Goal: Task Accomplishment & Management: Manage account settings

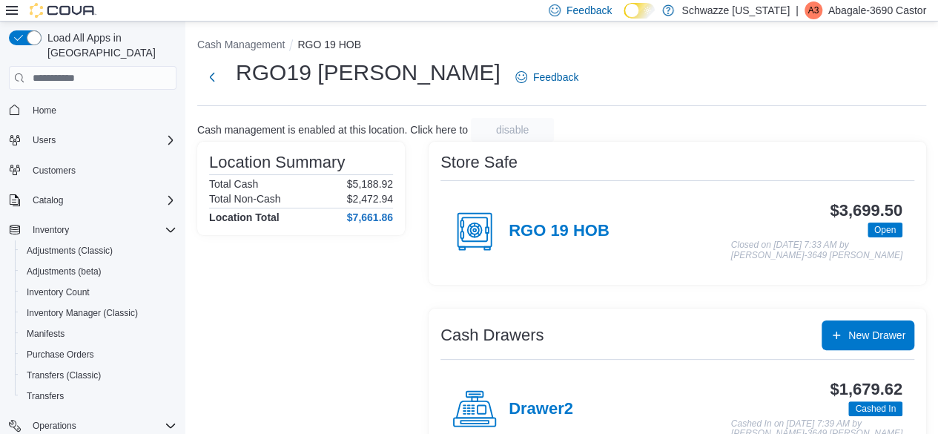
scroll to position [187, 0]
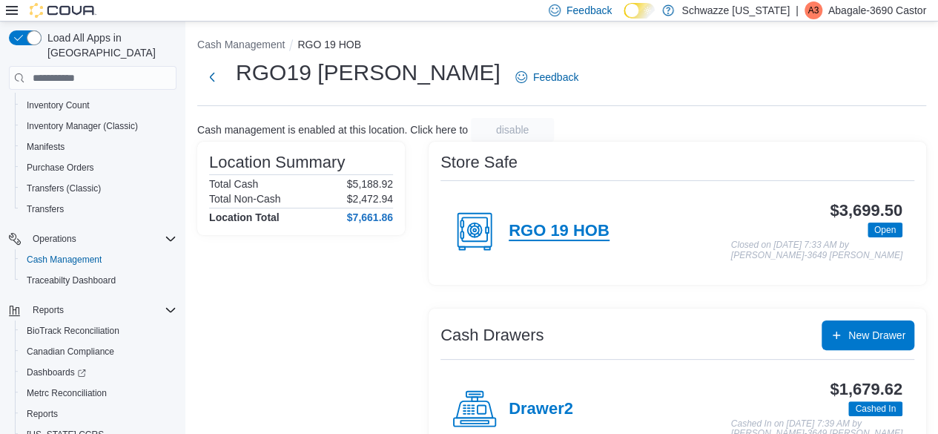
click at [555, 231] on h4 "RGO 19 HOB" at bounding box center [559, 231] width 101 height 19
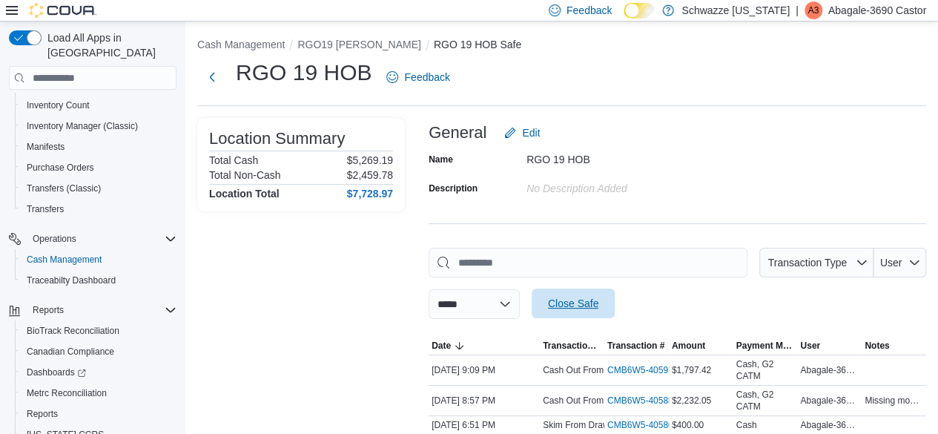
click at [599, 300] on span "Close Safe" at bounding box center [573, 303] width 50 height 15
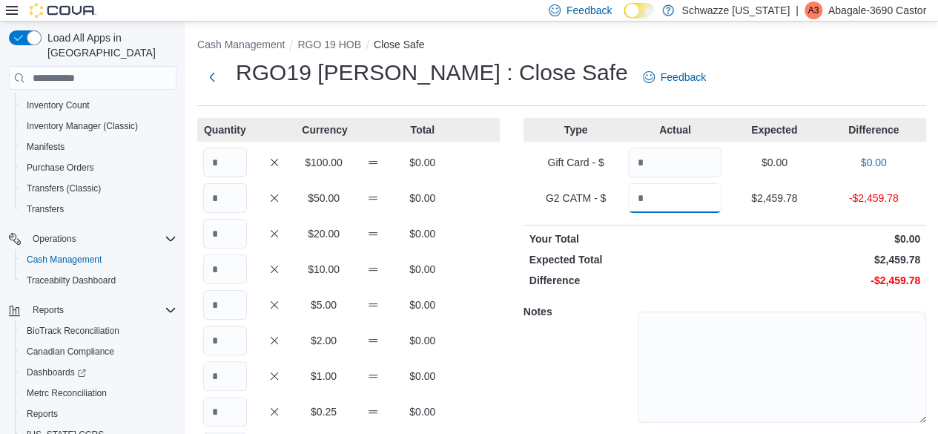
click at [696, 188] on input "Quantity" at bounding box center [674, 198] width 93 height 30
type input "*******"
click at [220, 161] on input "Quantity" at bounding box center [225, 163] width 44 height 30
type input "**"
click at [225, 202] on input "Quantity" at bounding box center [225, 198] width 44 height 30
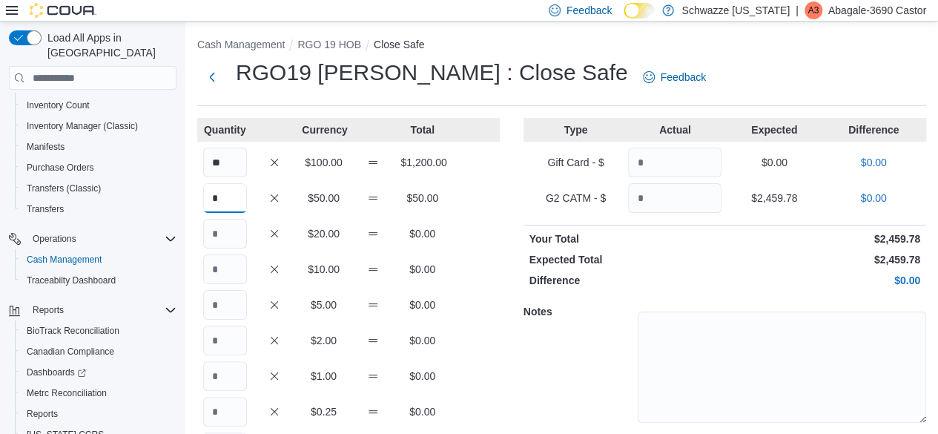
type input "*"
click at [230, 241] on input "Quantity" at bounding box center [225, 234] width 44 height 30
type input "**"
click at [226, 269] on input "Quantity" at bounding box center [225, 269] width 44 height 30
type input "*"
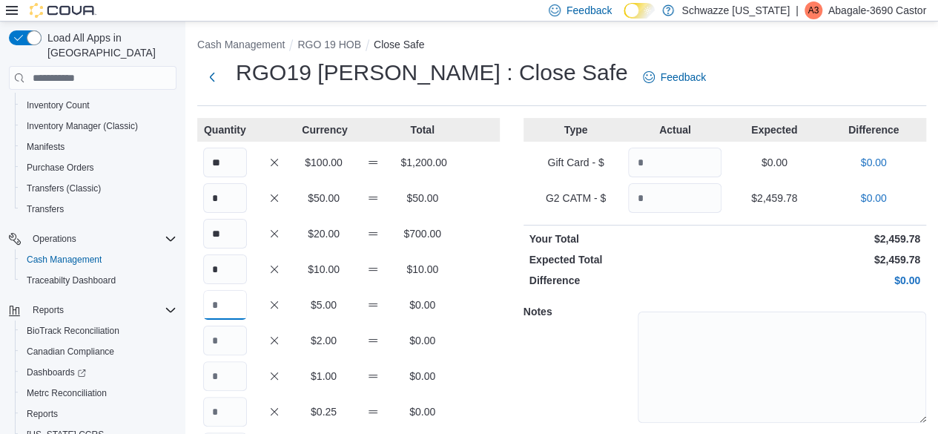
click at [227, 306] on input "Quantity" at bounding box center [225, 305] width 44 height 30
type input "*"
click at [232, 372] on input "Quantity" at bounding box center [225, 376] width 44 height 30
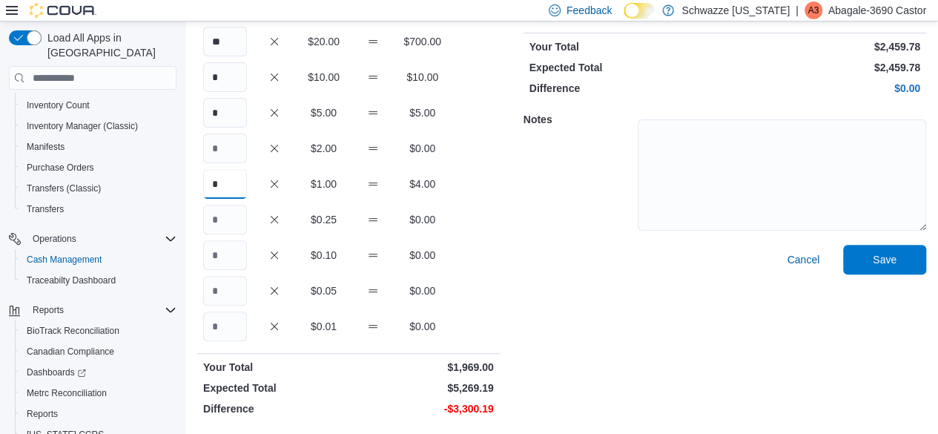
type input "*"
click at [234, 221] on input "Quantity" at bounding box center [225, 220] width 44 height 30
type input "*"
click at [230, 253] on input "Quantity" at bounding box center [225, 255] width 44 height 30
type input "*"
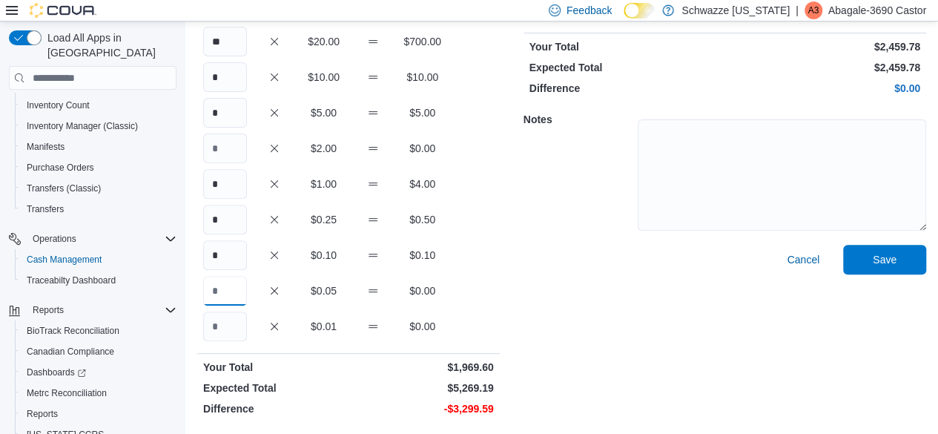
click at [228, 283] on input "Quantity" at bounding box center [225, 291] width 44 height 30
type input "*"
click at [228, 326] on input "Quantity" at bounding box center [225, 327] width 44 height 30
type input "*"
click at [539, 364] on div "Cancel Save" at bounding box center [725, 333] width 403 height 177
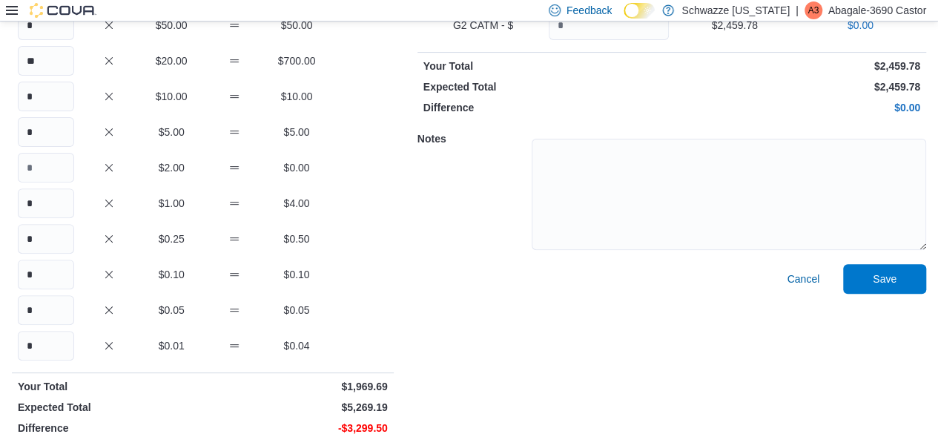
scroll to position [0, 0]
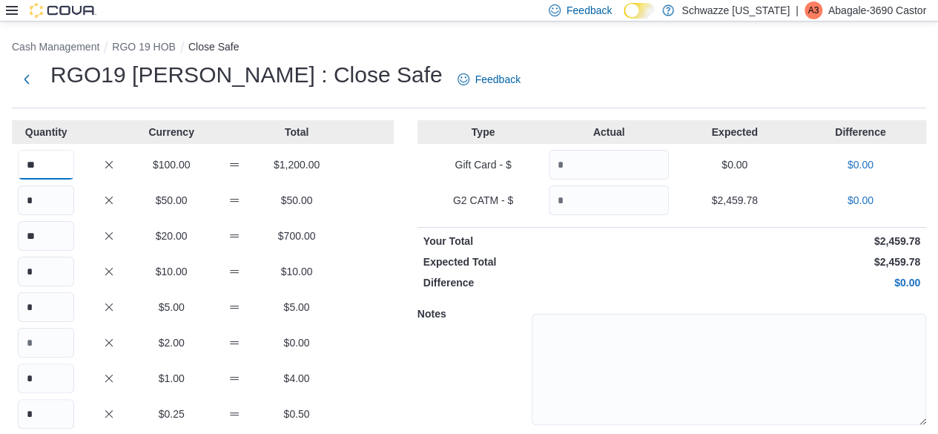
click at [50, 165] on input "**" at bounding box center [46, 165] width 56 height 30
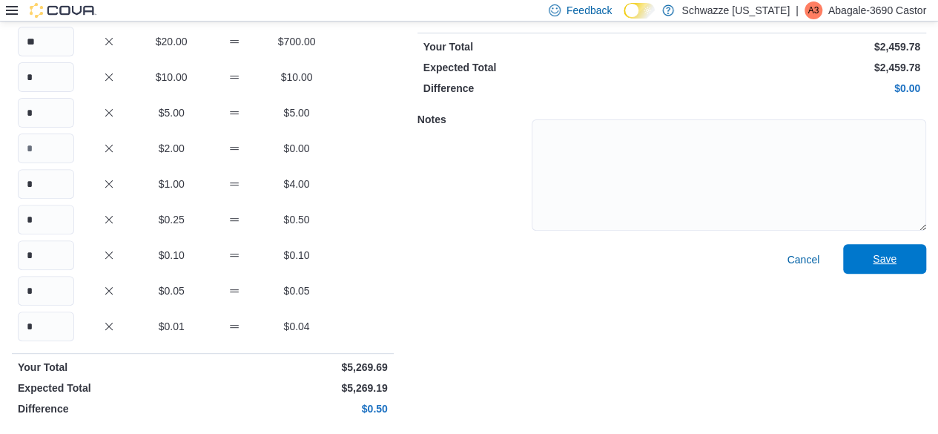
type input "**"
click at [887, 251] on span "Save" at bounding box center [884, 259] width 65 height 30
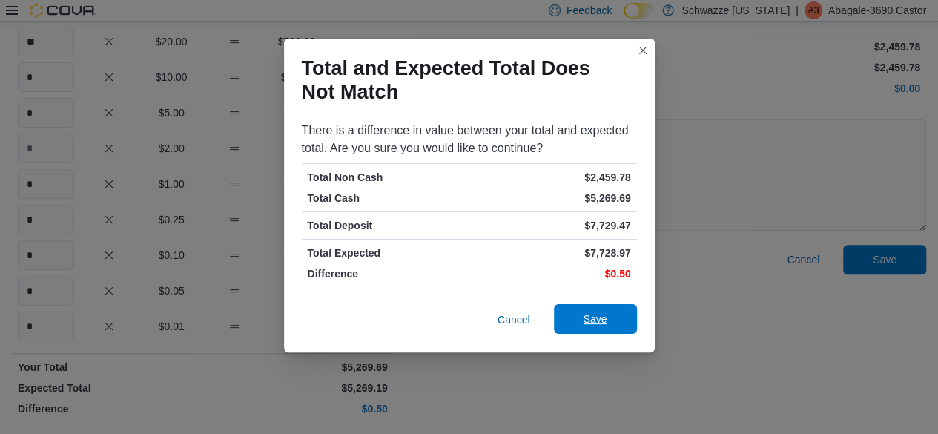
click at [607, 320] on span "Save" at bounding box center [596, 319] width 24 height 15
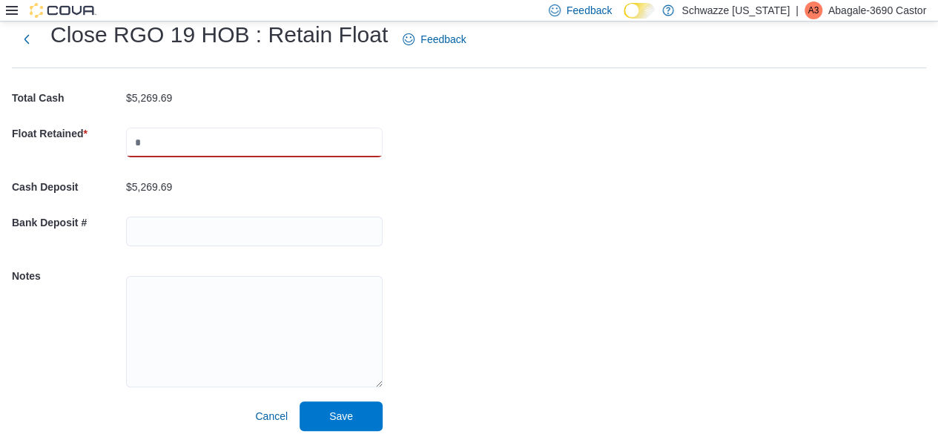
click at [203, 139] on input "text" at bounding box center [254, 143] width 257 height 30
type input "****"
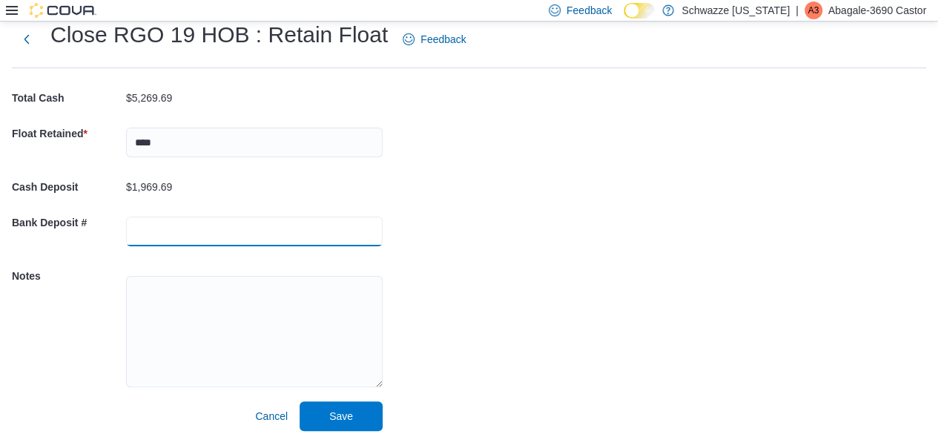
click at [171, 234] on input "text" at bounding box center [254, 232] width 257 height 30
type input "*******"
click at [464, 258] on div "Cash Management RGO 19 HOB Close Safe Retain Float Close RGO 19 HOB : Retain Fl…" at bounding box center [469, 211] width 938 height 461
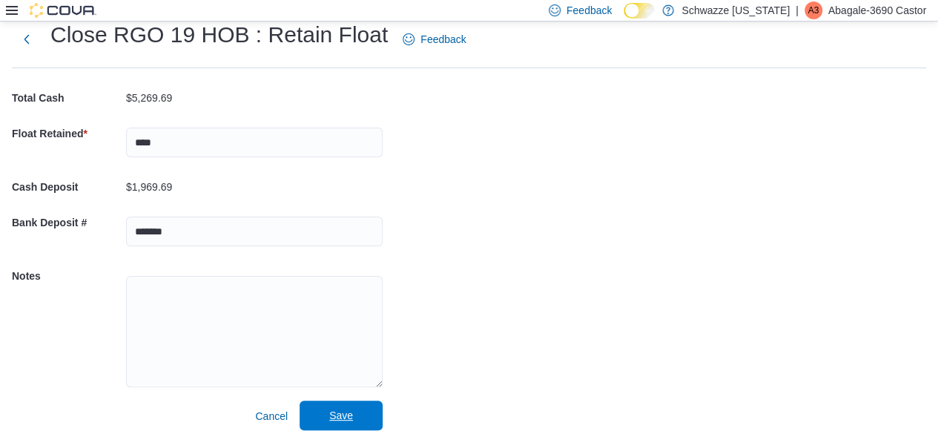
click at [344, 419] on span "Save" at bounding box center [341, 415] width 24 height 15
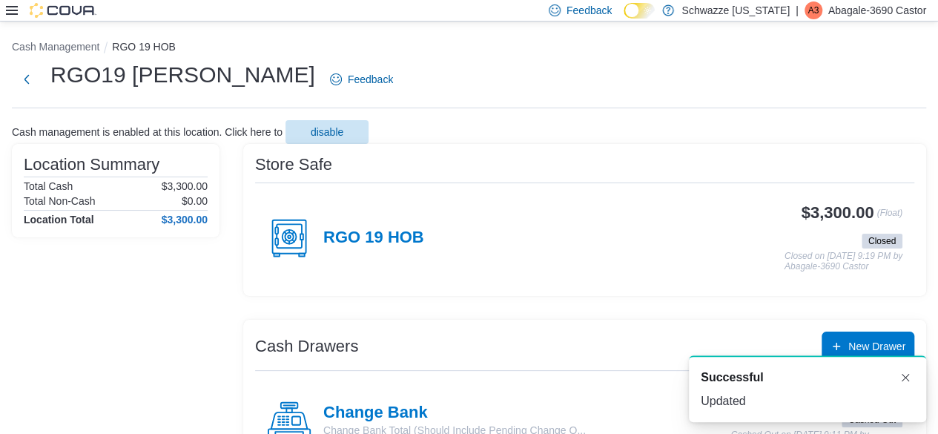
click at [829, 4] on p "Abagale-3690 Castor" at bounding box center [878, 10] width 98 height 18
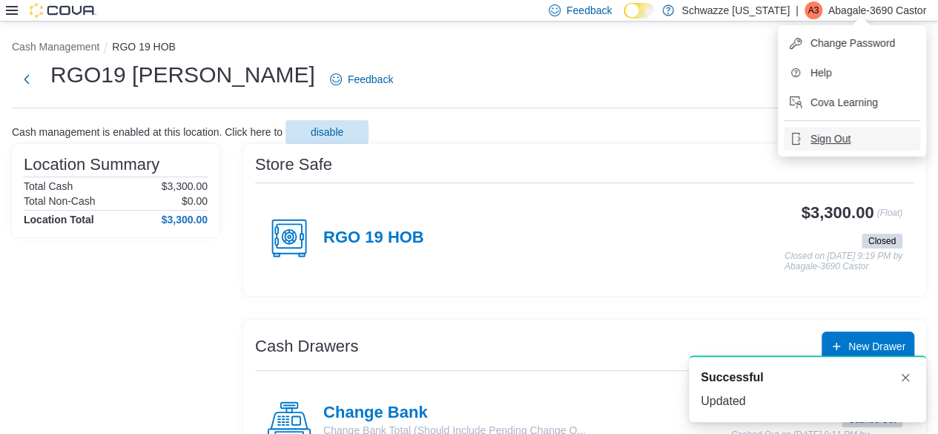
click at [801, 131] on button "Sign Out" at bounding box center [852, 139] width 137 height 24
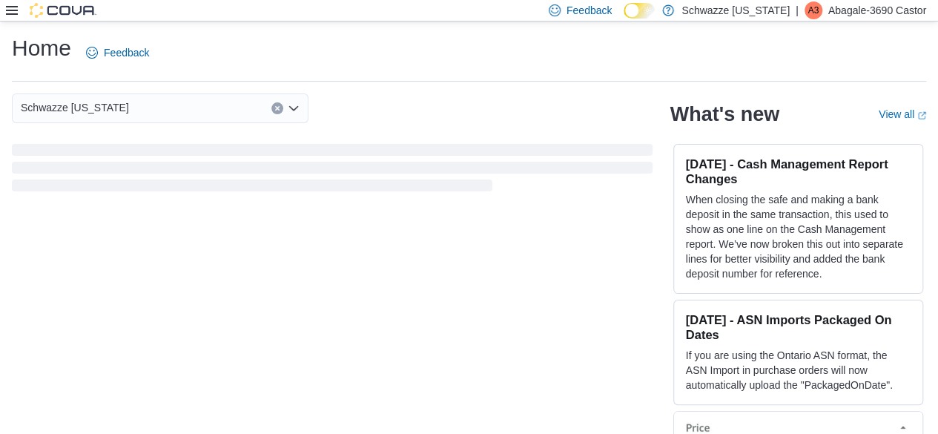
click at [846, 8] on p "Abagale-3690 Castor" at bounding box center [878, 10] width 98 height 18
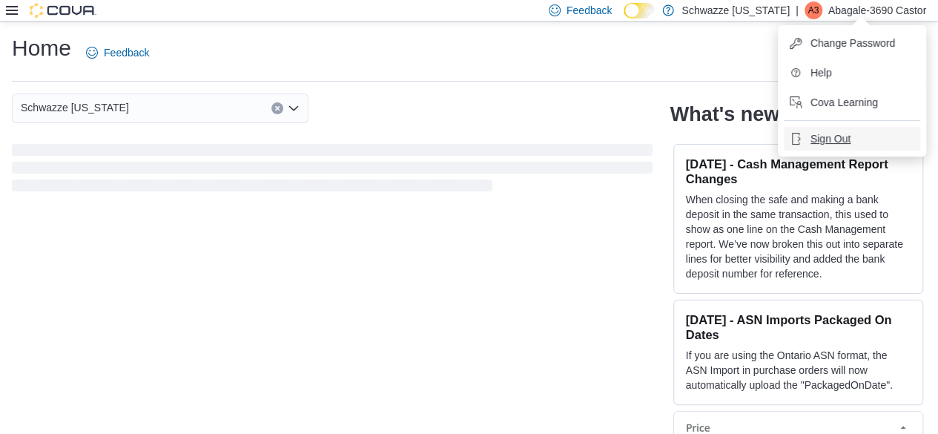
click at [834, 136] on span "Sign Out" at bounding box center [831, 138] width 40 height 15
